Goal: Navigation & Orientation: Find specific page/section

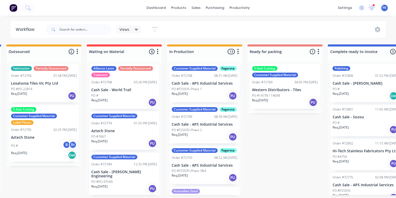
scroll to position [21, 0]
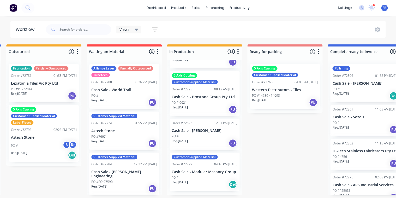
click at [260, 146] on div "Submitted 0 Status colour #273444 hex #273444 Save Cancel Summaries Total order…" at bounding box center [303, 119] width 945 height 150
click at [208, 133] on p "Cash Sale - [PERSON_NAME]" at bounding box center [204, 130] width 66 height 4
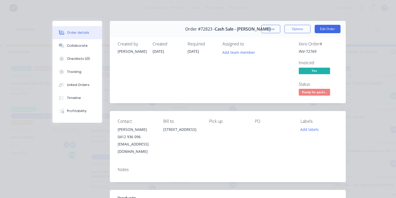
scroll to position [0, 165]
click at [274, 32] on button "Close" at bounding box center [270, 29] width 19 height 8
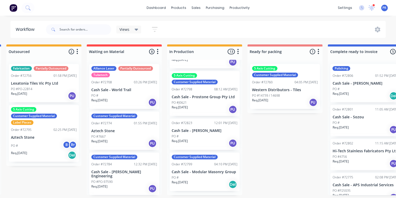
click at [375, 9] on div "settings 6 new notifications Mark all as read Jake mentioned you in a message C…" at bounding box center [365, 8] width 61 height 8
click at [373, 8] on icon at bounding box center [371, 7] width 7 height 5
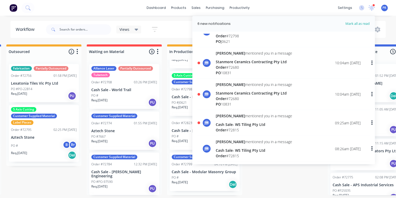
scroll to position [42, 0]
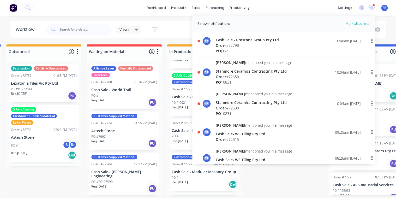
click at [235, 103] on div "Stanmore Ceramics Contracting Pty Ltd" at bounding box center [254, 102] width 76 height 5
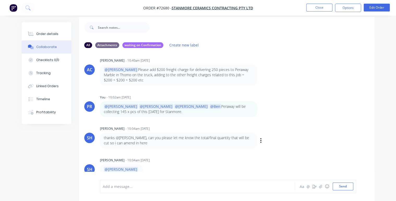
scroll to position [8, 0]
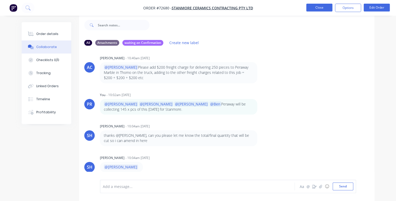
click at [329, 5] on button "Close" at bounding box center [319, 8] width 26 height 8
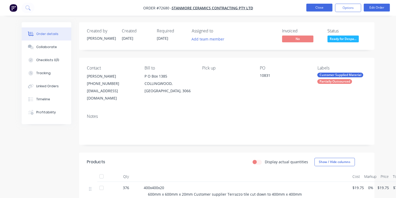
click at [313, 10] on button "Close" at bounding box center [319, 8] width 26 height 8
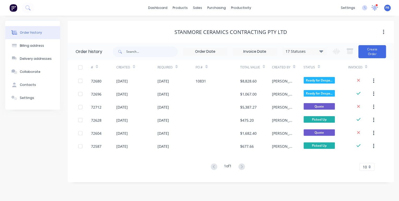
click at [378, 6] on div "settings 4 new notifications Mark all as read Jake mentioned you in a message C…" at bounding box center [368, 8] width 61 height 8
click at [373, 7] on icon at bounding box center [374, 7] width 5 height 5
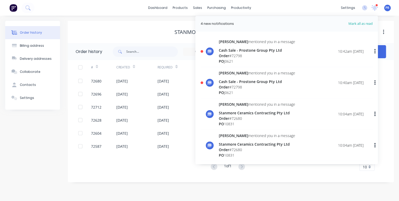
click at [240, 55] on div "Order # 72798" at bounding box center [257, 55] width 76 height 5
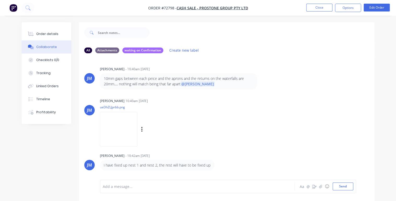
click at [123, 123] on img at bounding box center [119, 129] width 38 height 34
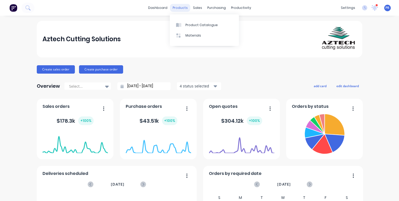
click at [176, 7] on div "products" at bounding box center [180, 8] width 20 height 8
click at [52, 69] on button "Create sales order" at bounding box center [56, 69] width 38 height 8
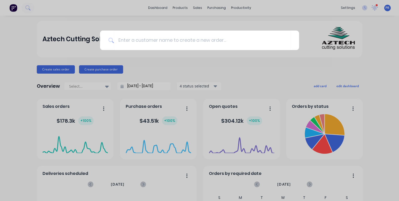
click at [14, 8] on div at bounding box center [199, 100] width 399 height 201
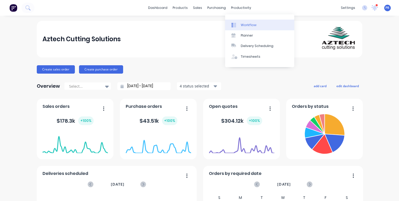
click at [241, 23] on div "Workflow" at bounding box center [249, 25] width 16 height 5
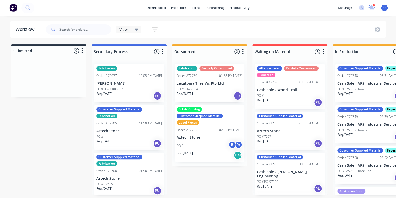
click at [370, 6] on icon at bounding box center [371, 8] width 7 height 6
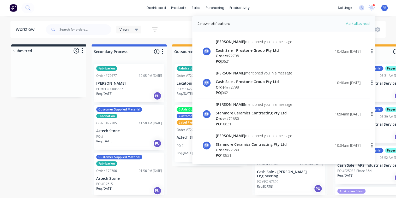
click at [228, 80] on div "Cash Sale - Prostone Group Pty Ltd" at bounding box center [254, 81] width 76 height 5
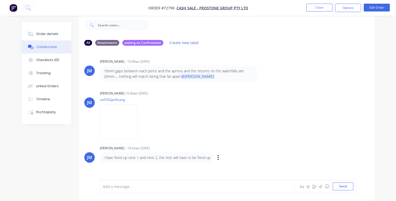
scroll to position [3, 0]
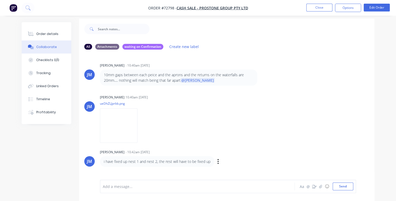
drag, startPoint x: 224, startPoint y: 159, endPoint x: 226, endPoint y: 156, distance: 3.5
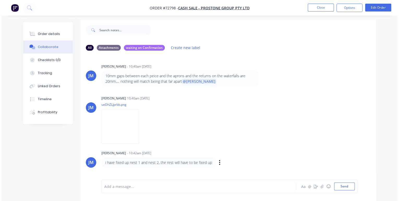
scroll to position [0, 0]
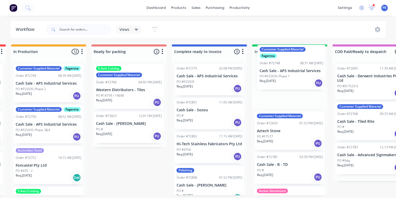
scroll to position [0, 323]
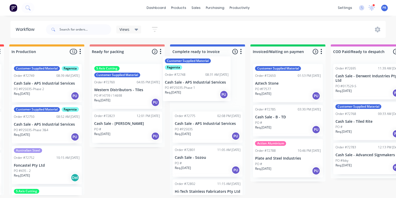
drag, startPoint x: 196, startPoint y: 87, endPoint x: 194, endPoint y: 80, distance: 6.5
click at [194, 80] on div "Submitted 0 Status colour #273444 hex #273444 Save Cancel Summaries Total order…" at bounding box center [145, 119] width 945 height 150
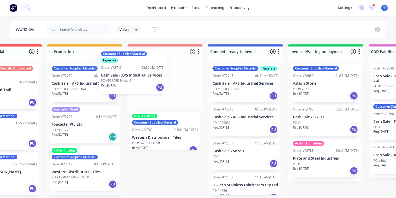
scroll to position [0, 284]
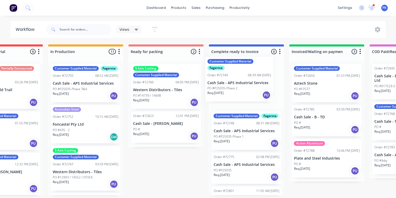
drag, startPoint x: 39, startPoint y: 95, endPoint x: 238, endPoint y: 86, distance: 199.6
click at [238, 86] on div "Submitted 0 Status colour #273444 hex #273444 Save Cancel Summaries Total order…" at bounding box center [184, 119] width 945 height 150
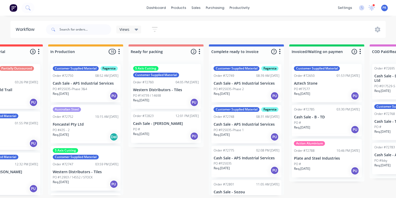
scroll to position [0, 284]
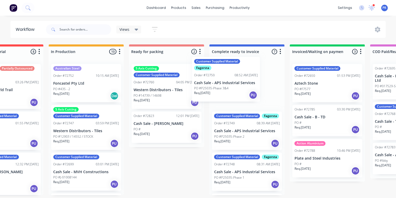
drag, startPoint x: 88, startPoint y: 97, endPoint x: 234, endPoint y: 90, distance: 145.9
click at [234, 90] on div "Submitted 0 Status colour #273444 hex #273444 Save Cancel Summaries Total order…" at bounding box center [184, 119] width 945 height 150
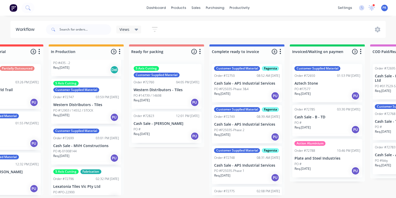
scroll to position [0, 0]
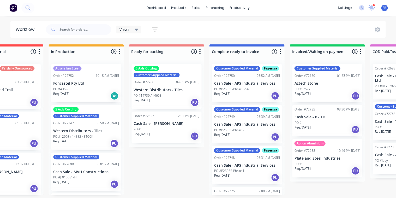
click at [372, 7] on icon at bounding box center [371, 7] width 5 height 5
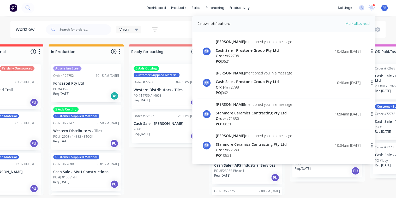
click at [354, 22] on span "Mark all as read" at bounding box center [347, 23] width 43 height 5
click at [299, 11] on div "dashboard products sales purchasing productivity dashboard products Product Cat…" at bounding box center [198, 8] width 396 height 16
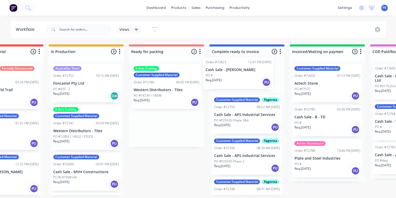
drag, startPoint x: 151, startPoint y: 128, endPoint x: 225, endPoint y: 74, distance: 91.9
click at [225, 74] on div "Submitted 0 Status colour #273444 hex #273444 Save Cancel Summaries Total order…" at bounding box center [184, 119] width 945 height 150
